Goal: Task Accomplishment & Management: Use online tool/utility

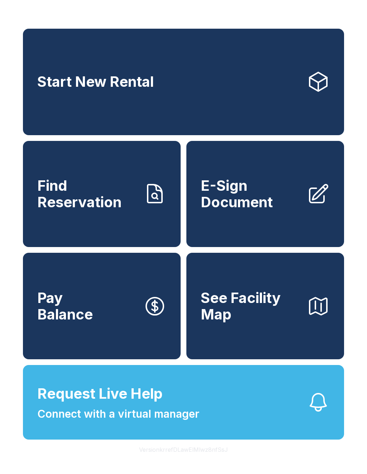
click at [146, 71] on link "Start New Rental" at bounding box center [183, 82] width 321 height 107
click at [354, 404] on div "Start New Rental Find Reservation E-Sign Document Pay Balance See Facility Map …" at bounding box center [183, 237] width 367 height 474
click at [257, 210] on span "E-Sign Document" at bounding box center [251, 194] width 100 height 33
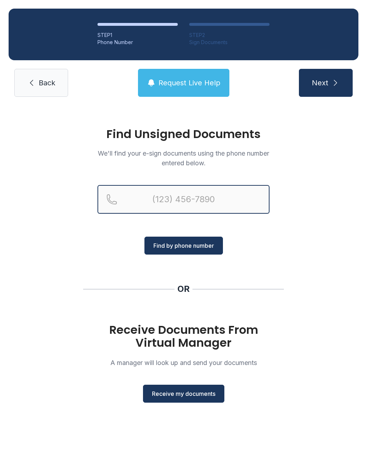
click at [142, 201] on input "Reservation phone number" at bounding box center [184, 199] width 172 height 29
type input "[PHONE_NUMBER]"
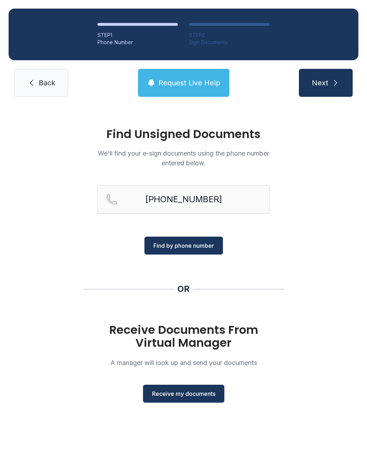
click at [178, 248] on span "Find by phone number" at bounding box center [184, 245] width 61 height 9
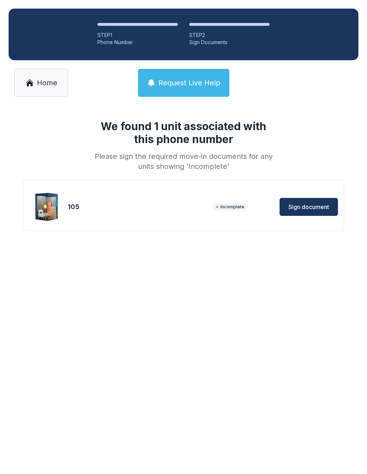
click at [313, 210] on span "Sign document" at bounding box center [309, 207] width 41 height 9
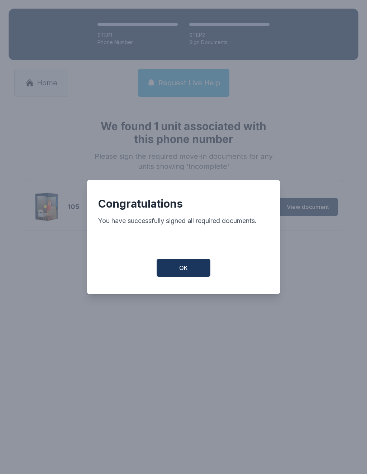
click at [196, 267] on button "OK" at bounding box center [184, 268] width 54 height 18
